Goal: Task Accomplishment & Management: Use online tool/utility

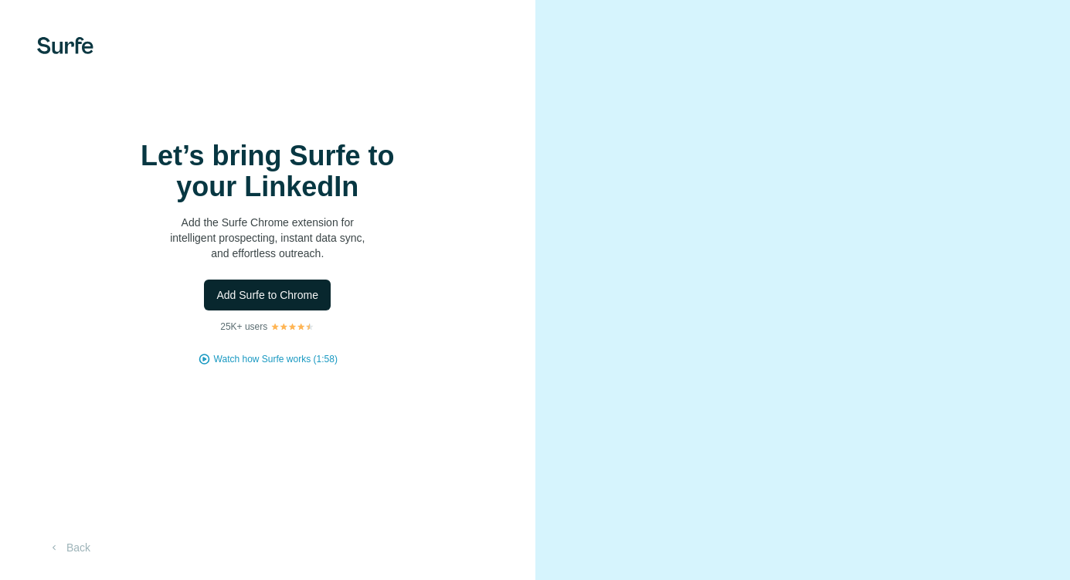
click at [266, 298] on span "Add Surfe to Chrome" at bounding box center [267, 295] width 102 height 15
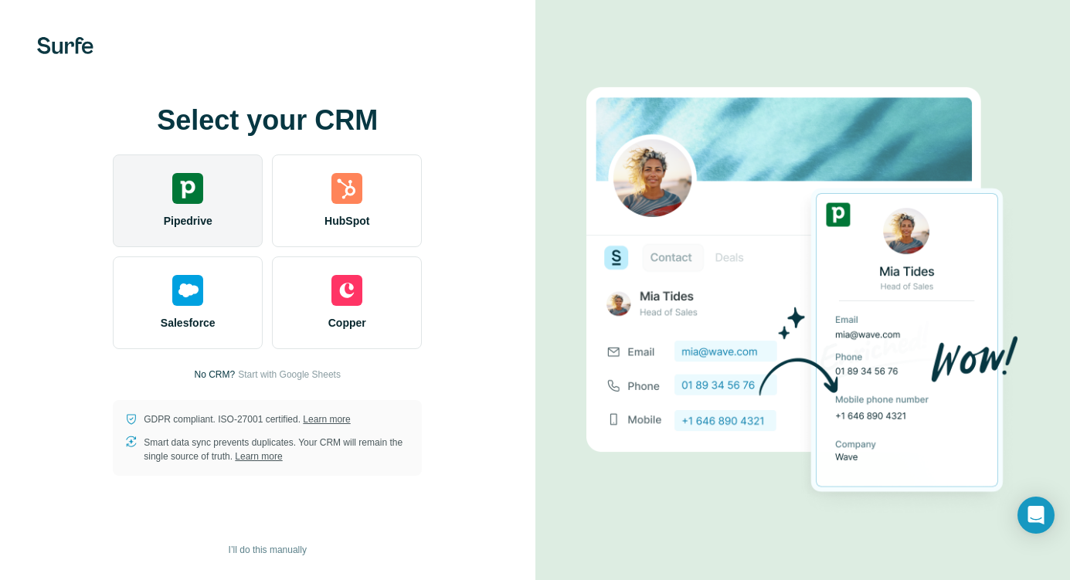
click at [212, 185] on div "Pipedrive" at bounding box center [188, 201] width 150 height 93
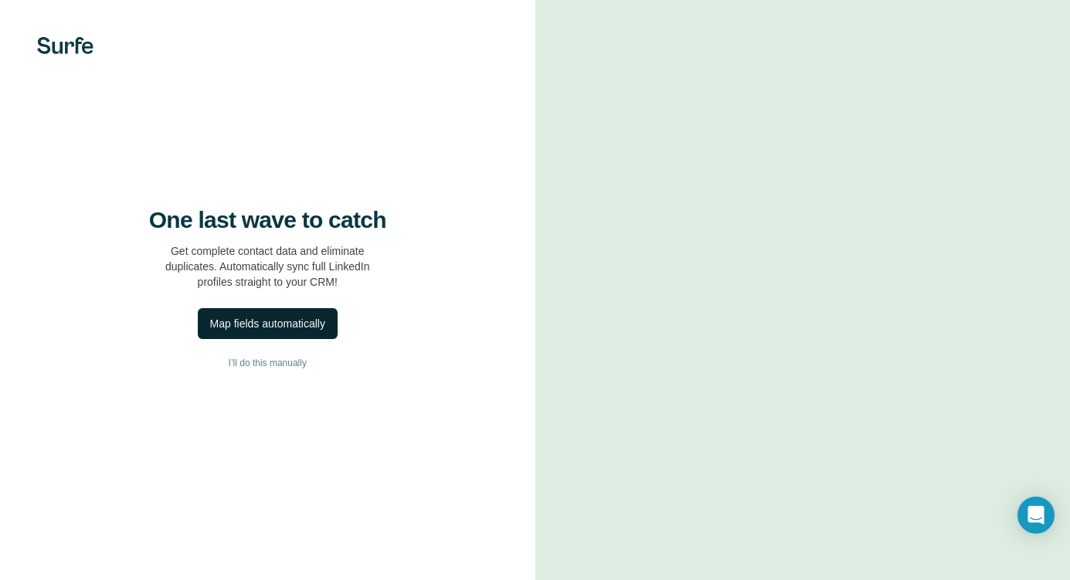
click at [265, 323] on div "Map fields automatically" at bounding box center [267, 323] width 115 height 15
